Goal: Task Accomplishment & Management: Complete application form

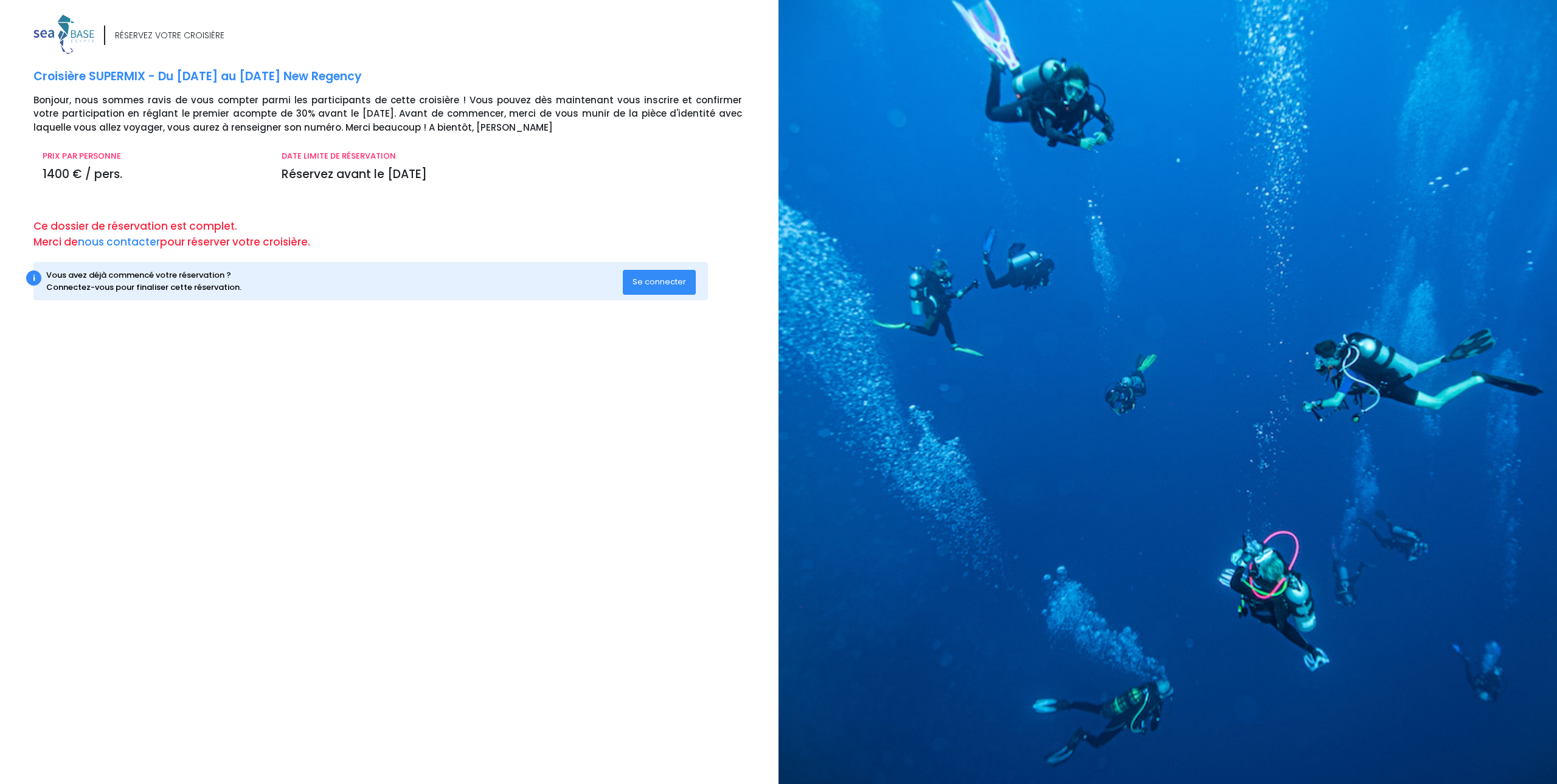
click at [640, 277] on span "Se connecter" at bounding box center [659, 282] width 53 height 12
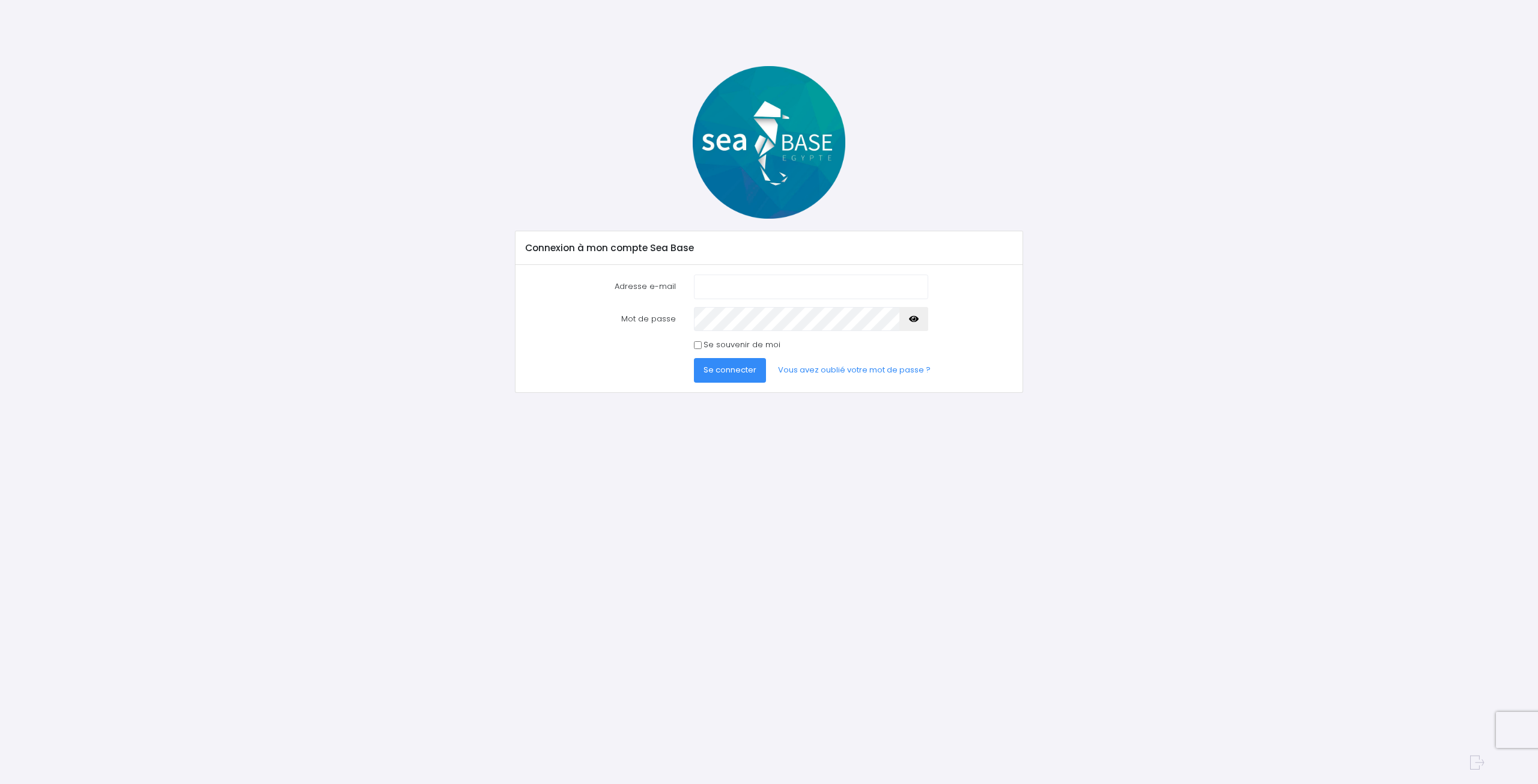
click at [716, 282] on input "Adresse e-mail" at bounding box center [811, 286] width 234 height 24
type input "gilles.torrent63@gmail.com"
click at [917, 319] on icon "button" at bounding box center [914, 319] width 10 height 0
click at [695, 343] on input "Se souvenir de moi" at bounding box center [697, 345] width 8 height 8
checkbox input "true"
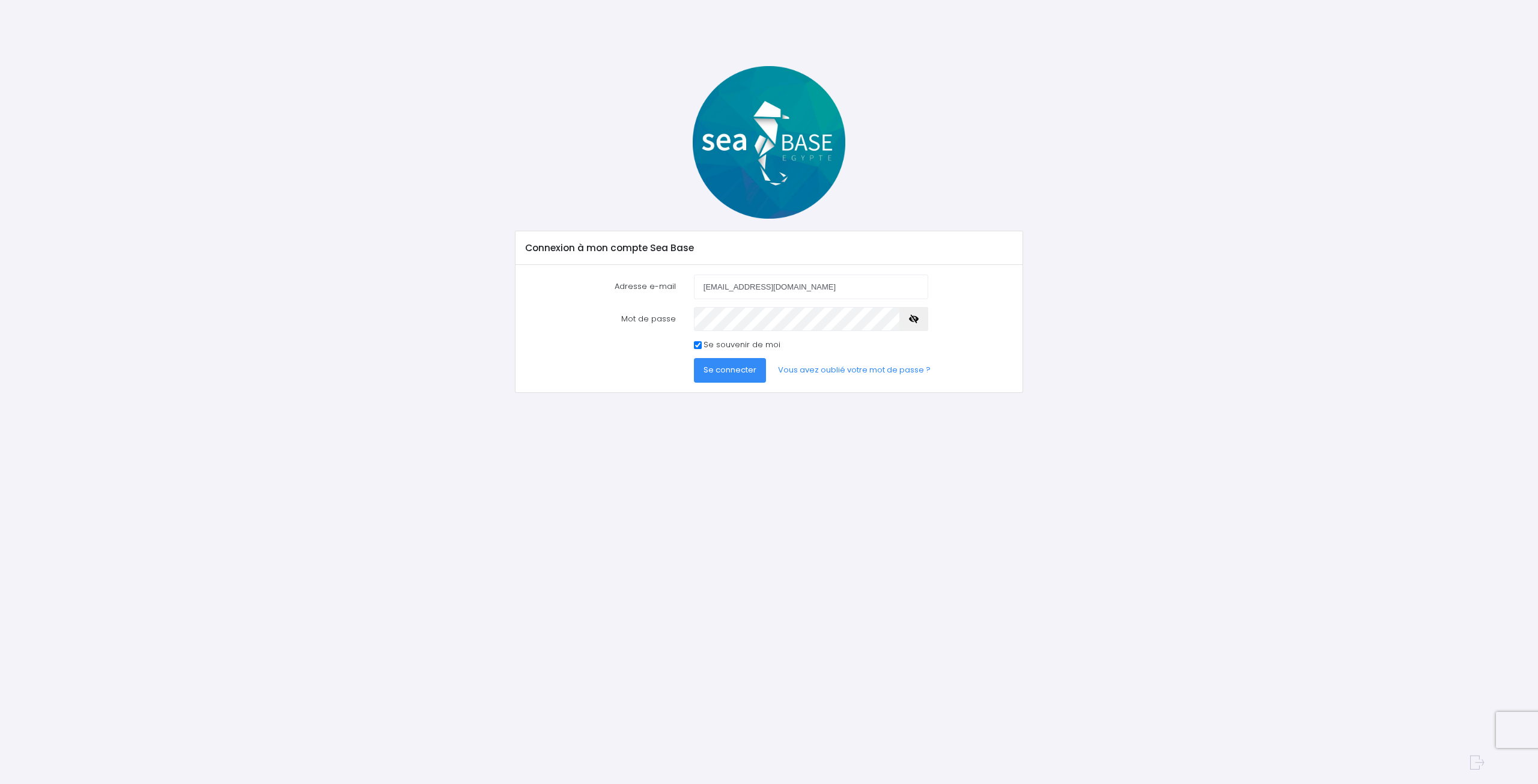
click at [730, 367] on span "Se connecter" at bounding box center [730, 369] width 53 height 12
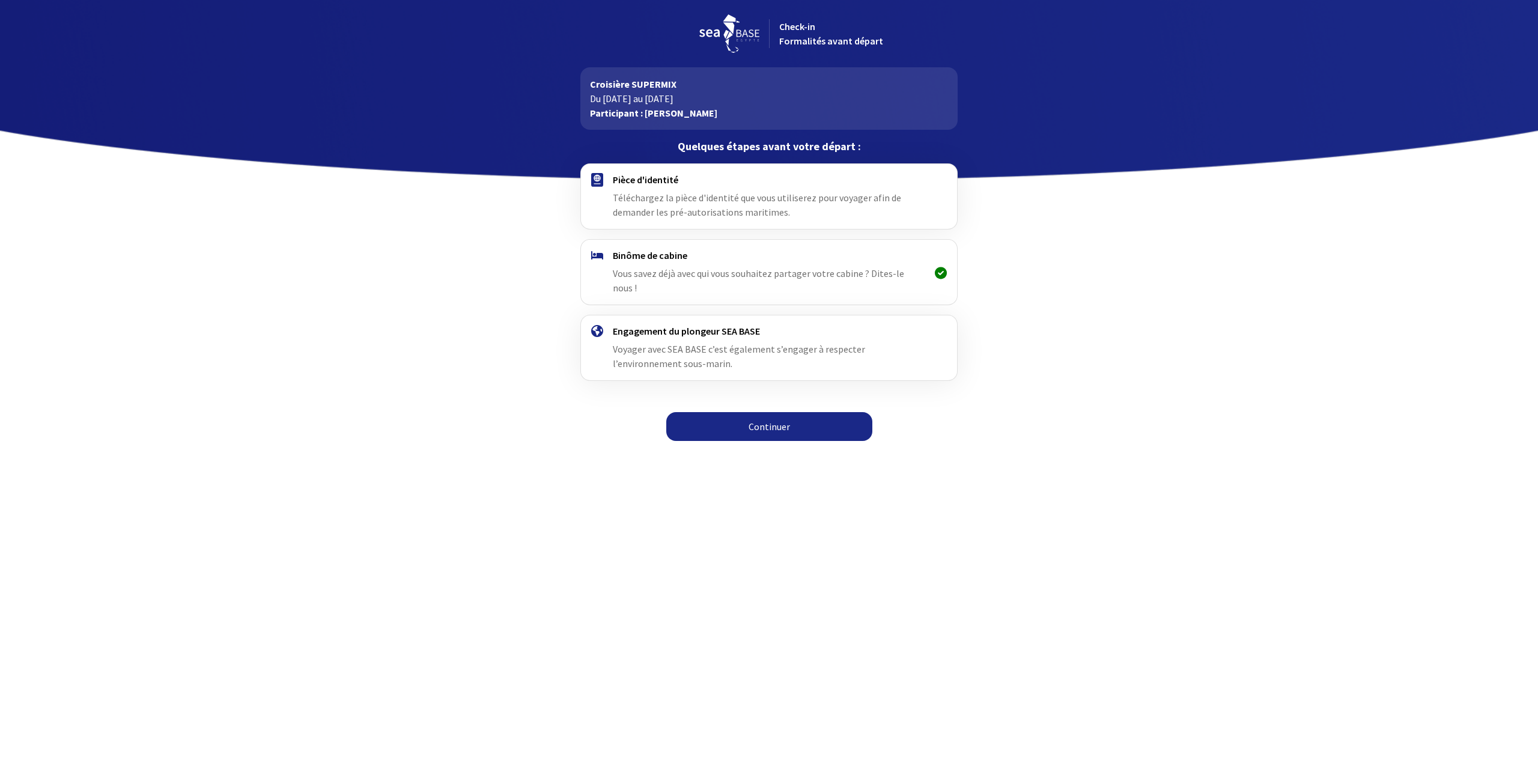
click at [754, 412] on link "Continuer" at bounding box center [769, 426] width 206 height 29
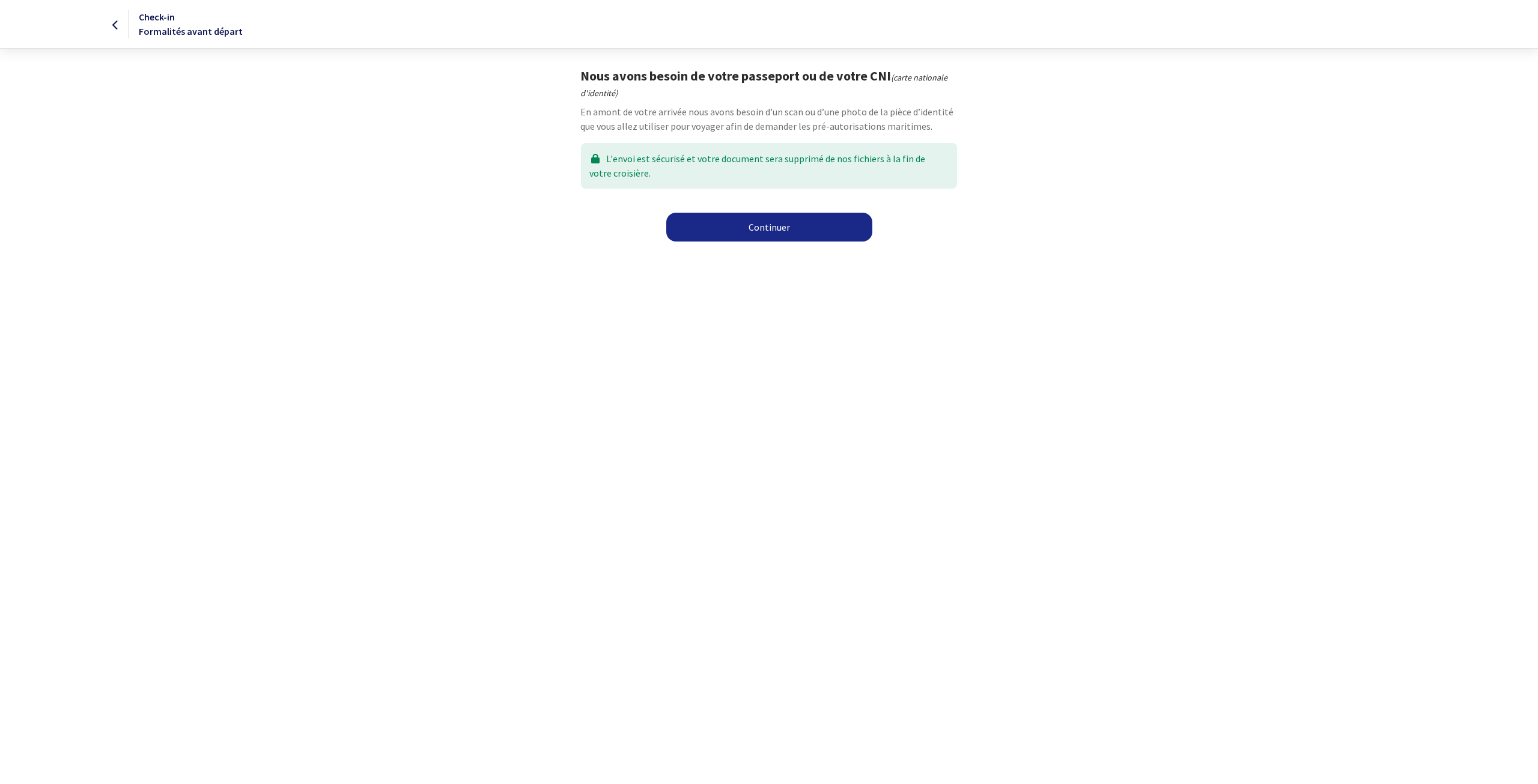
click at [771, 224] on link "Continuer" at bounding box center [769, 227] width 206 height 29
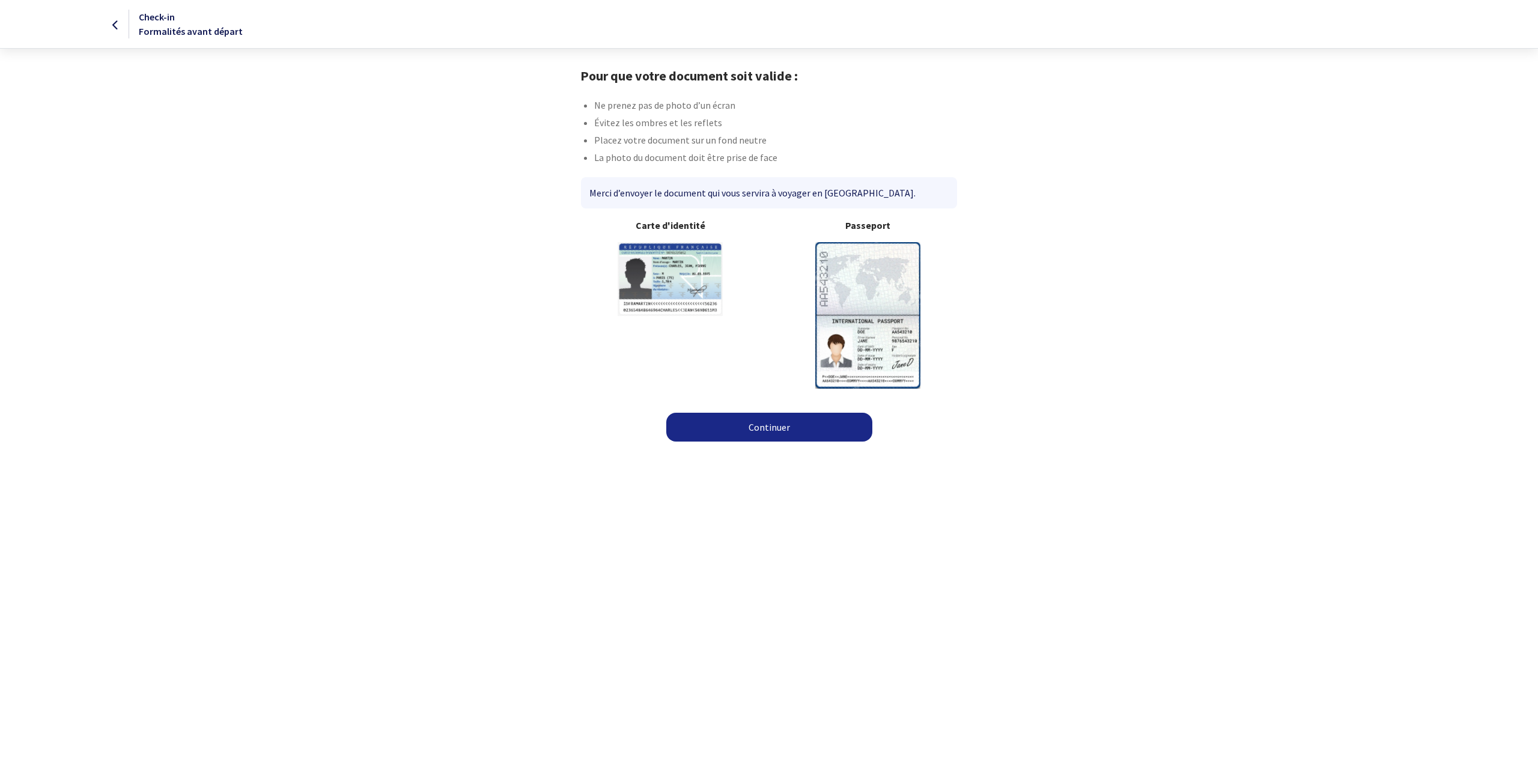
click at [757, 427] on link "Continuer" at bounding box center [769, 427] width 206 height 29
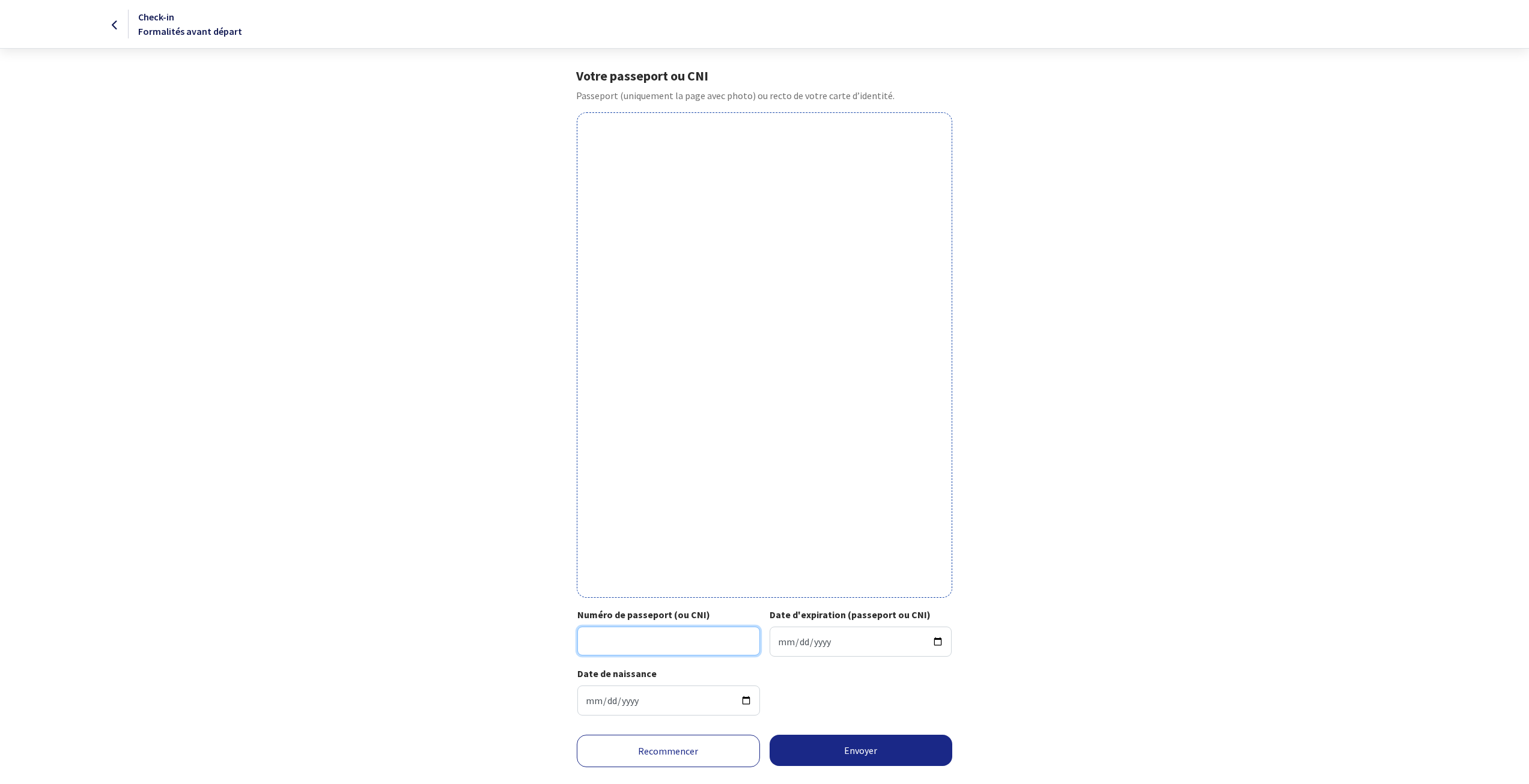
click at [593, 639] on input "Numéro de passeport (ou CNI)" at bounding box center [669, 641] width 183 height 29
drag, startPoint x: 629, startPoint y: 640, endPoint x: 643, endPoint y: 640, distance: 14.0
click at [643, 640] on input "17" at bounding box center [669, 641] width 183 height 29
type input "17DA07978"
click at [776, 640] on input "Date d'expiration (passeport ou CNI)" at bounding box center [861, 642] width 183 height 30
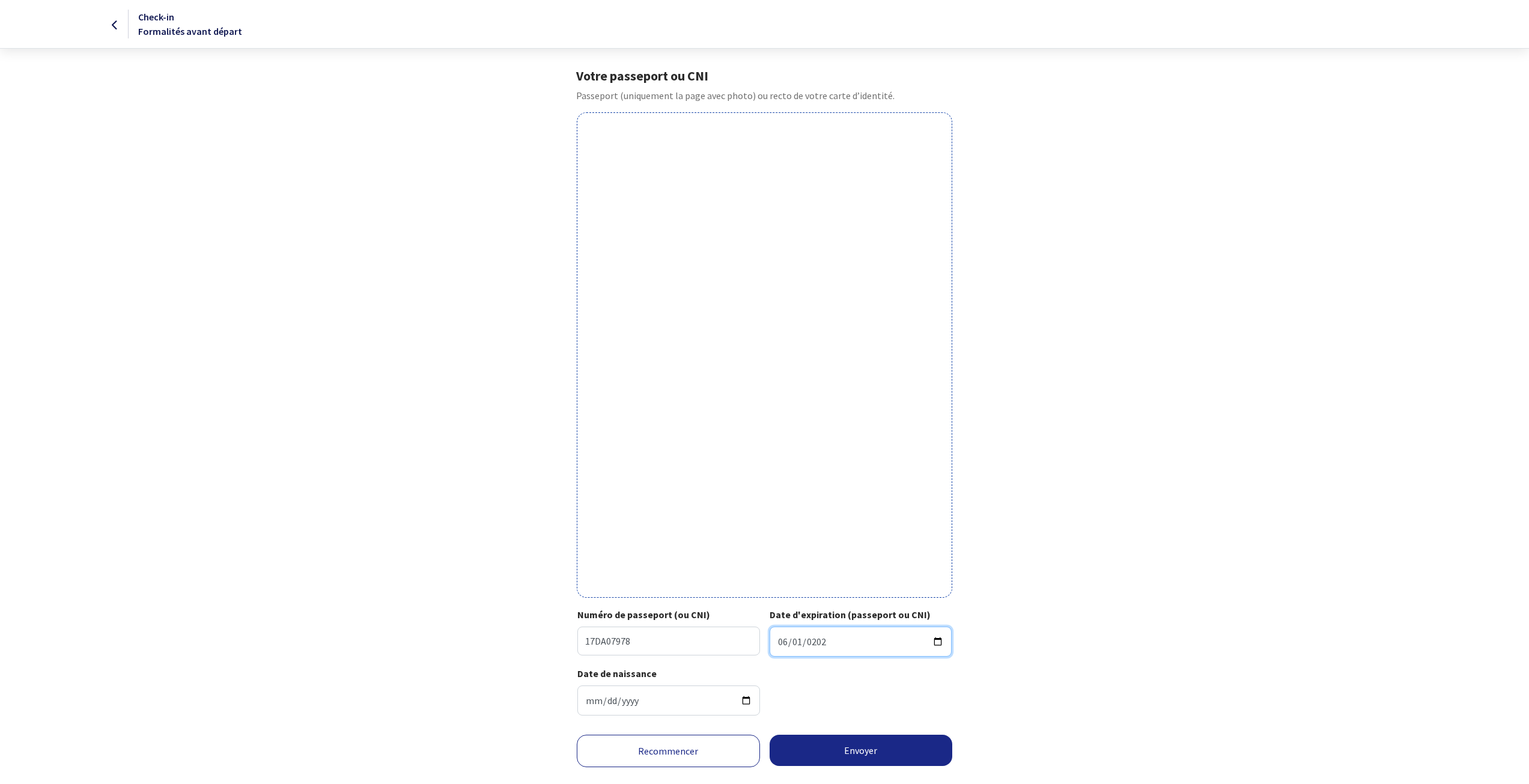
type input "2027-06-01"
click at [669, 701] on input "1963-05-03" at bounding box center [669, 701] width 183 height 30
click at [841, 753] on button "Envoyer" at bounding box center [862, 750] width 183 height 31
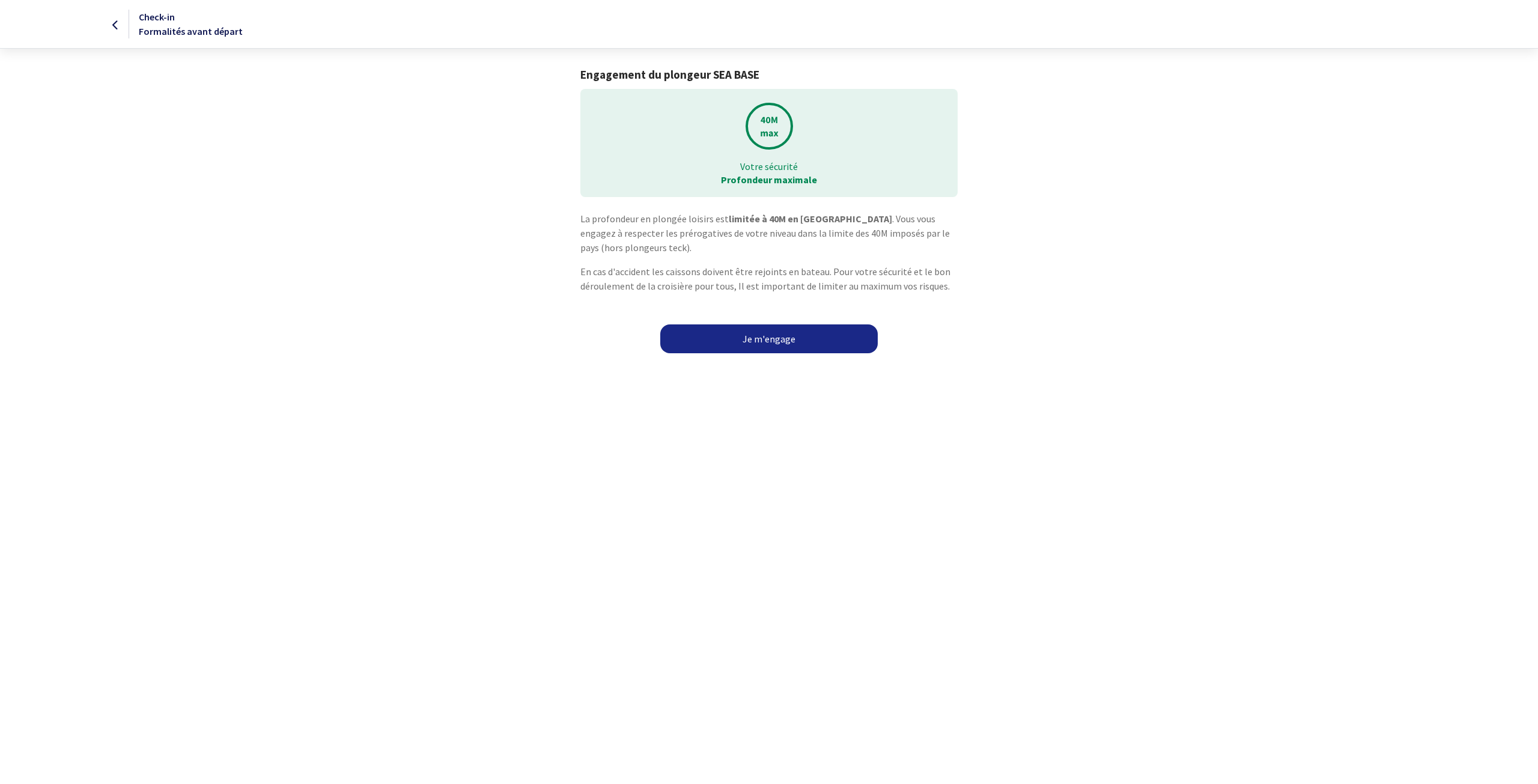
click at [788, 339] on link "Je m'engage" at bounding box center [769, 339] width 218 height 29
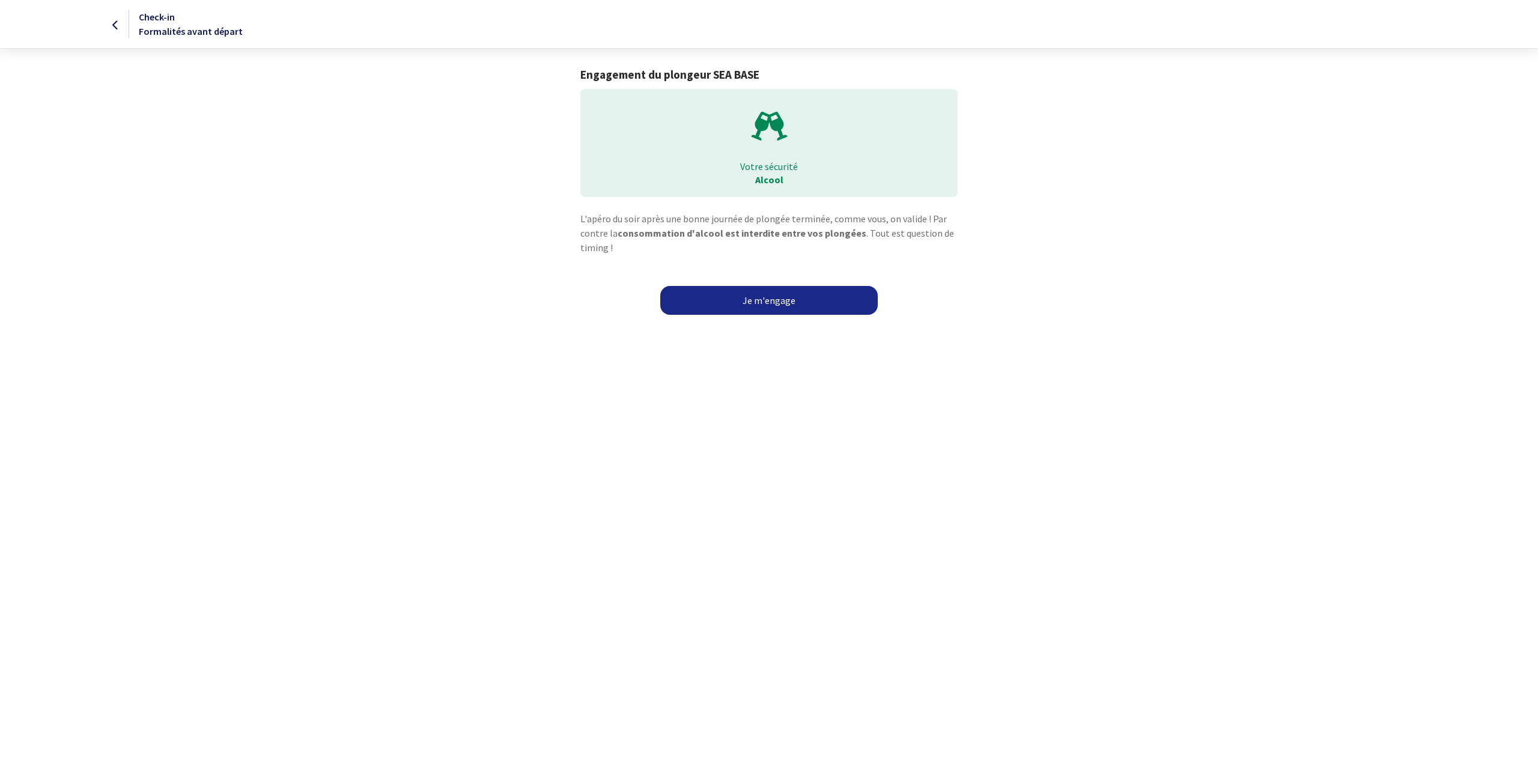
click at [787, 298] on link "Je m'engage" at bounding box center [769, 300] width 218 height 29
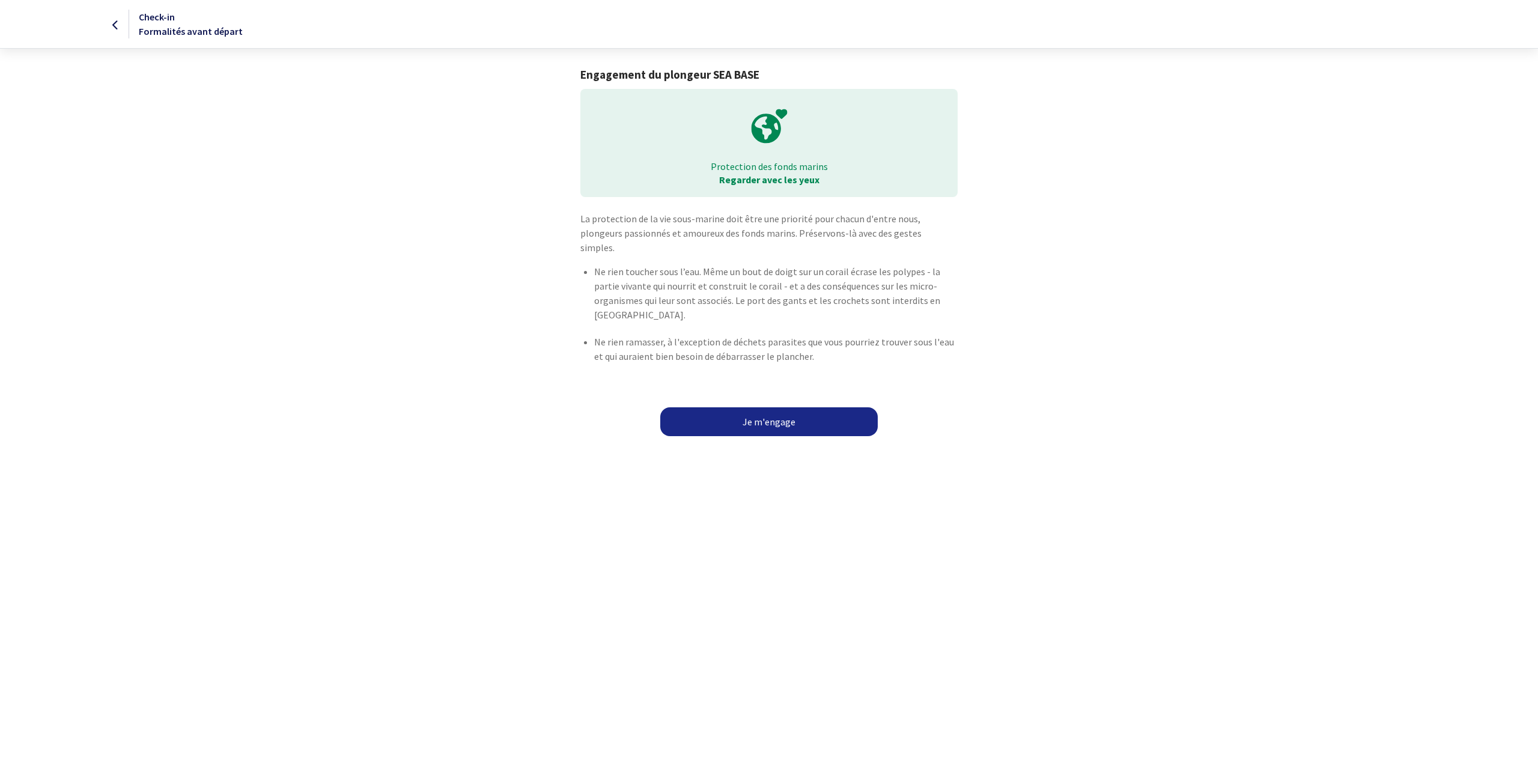
click at [780, 409] on link "Je m'engage" at bounding box center [769, 421] width 218 height 29
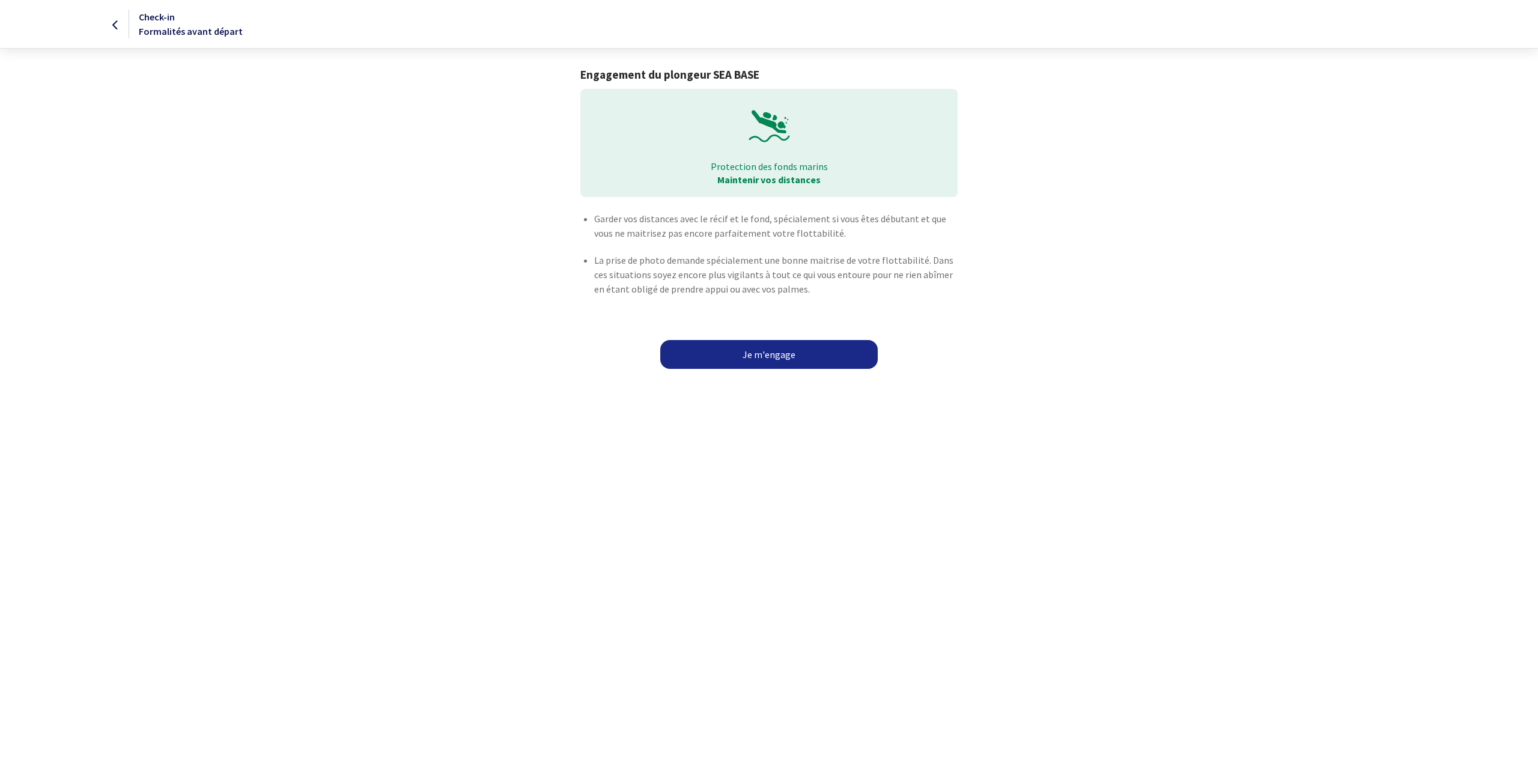
click at [771, 355] on link "Je m'engage" at bounding box center [769, 354] width 218 height 29
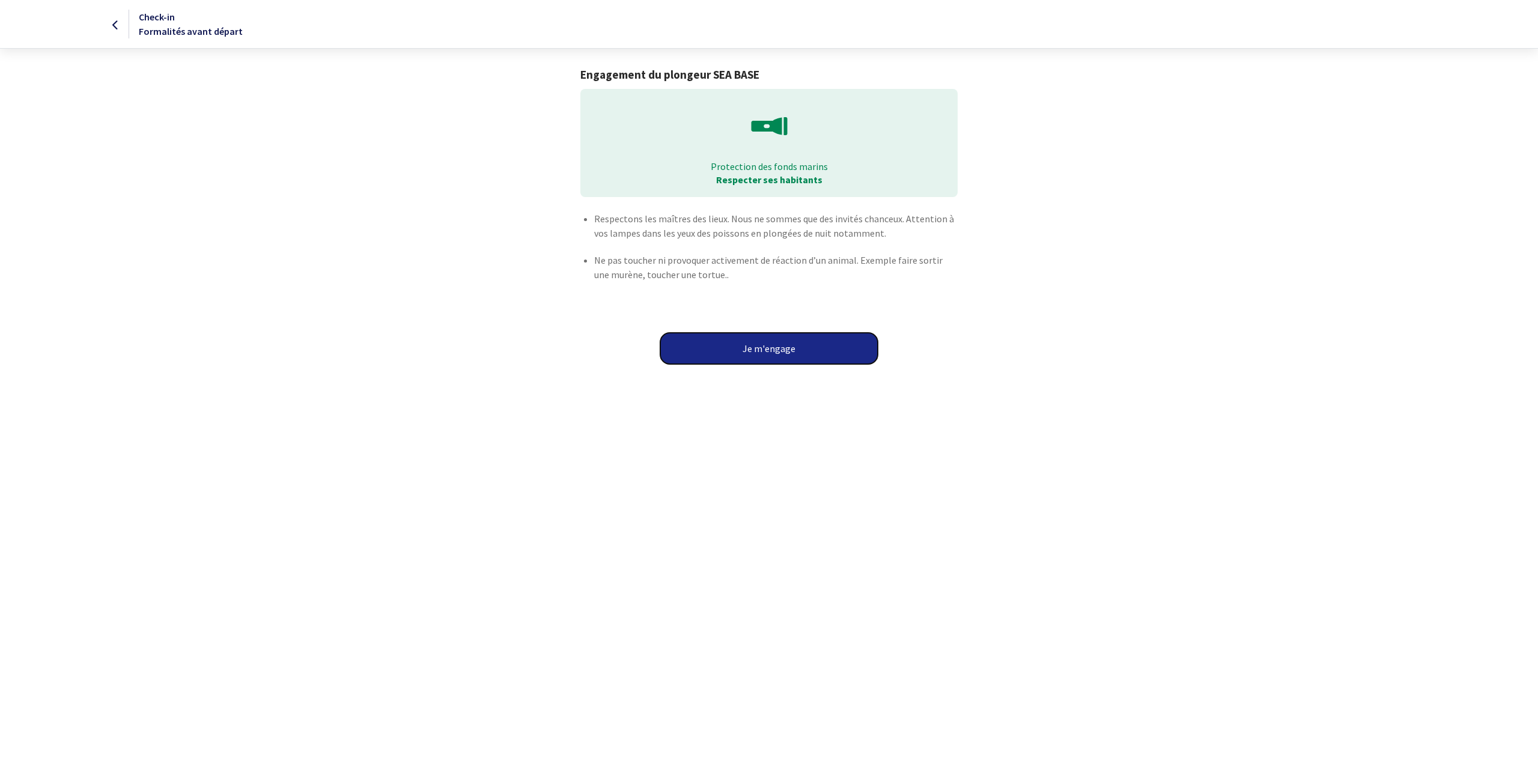
click at [771, 347] on button "Je m'engage" at bounding box center [769, 348] width 218 height 31
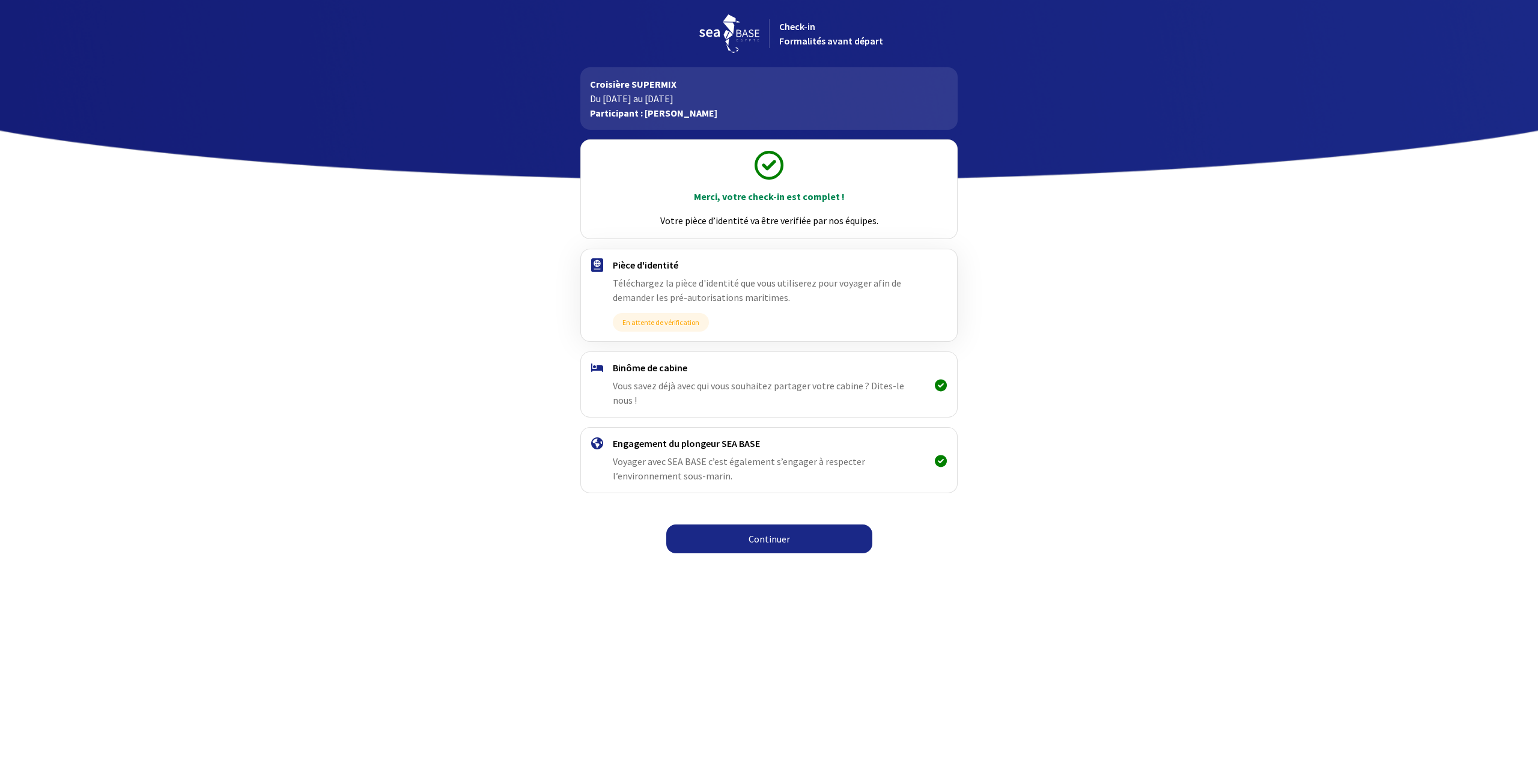
click at [769, 524] on link "Continuer" at bounding box center [769, 538] width 206 height 29
click at [756, 526] on link "Continuer" at bounding box center [769, 538] width 206 height 29
